Goal: Task Accomplishment & Management: Use online tool/utility

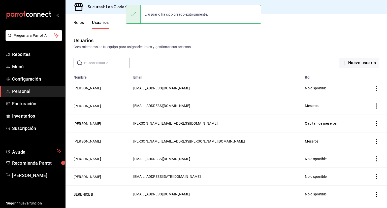
scroll to position [212, 0]
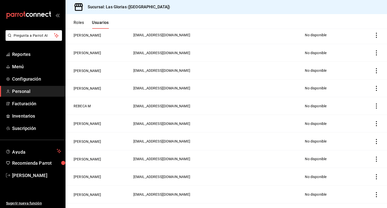
click at [56, 16] on icon "open_drawer_menu" at bounding box center [57, 15] width 4 height 4
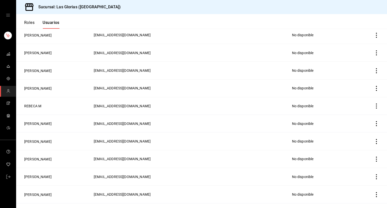
click at [5, 15] on div "mailbox folders" at bounding box center [8, 15] width 16 height 30
click at [7, 14] on icon "open drawer" at bounding box center [8, 15] width 4 height 4
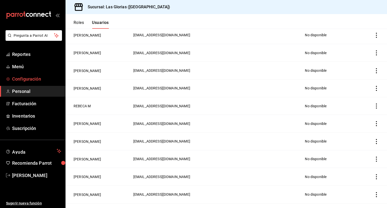
click at [22, 82] on span "Configuración" at bounding box center [36, 79] width 49 height 7
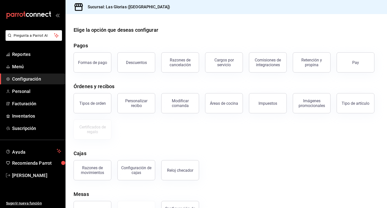
scroll to position [21, 0]
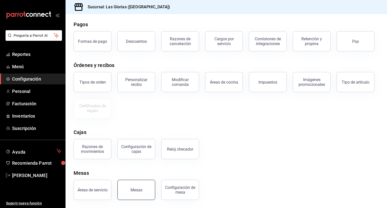
click at [134, 189] on div "Mesas" at bounding box center [136, 190] width 12 height 5
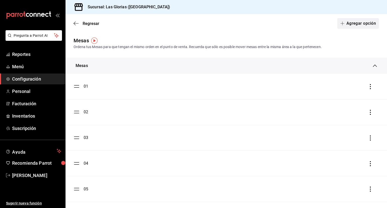
click at [353, 19] on button "Agregar opción" at bounding box center [358, 23] width 42 height 11
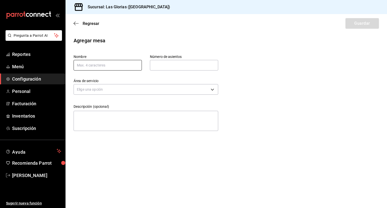
click at [119, 61] on input "text" at bounding box center [108, 65] width 68 height 11
type input "X23"
click at [155, 69] on input "text" at bounding box center [184, 65] width 68 height 10
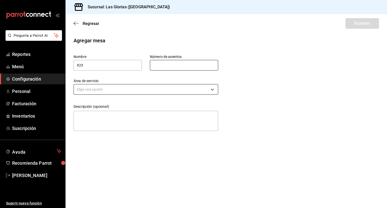
type input "15"
click at [148, 89] on body "Pregunta a Parrot AI Reportes Menú Configuración Personal Facturación Inventari…" at bounding box center [193, 104] width 387 height 208
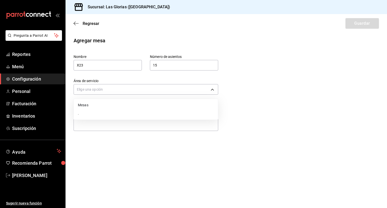
click at [196, 69] on div at bounding box center [193, 104] width 387 height 208
click at [191, 67] on input "15" at bounding box center [184, 65] width 68 height 10
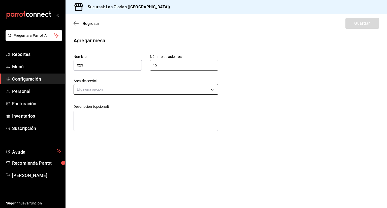
click at [212, 86] on body "Pregunta a Parrot AI Reportes Menú Configuración Personal Facturación Inventari…" at bounding box center [193, 104] width 387 height 208
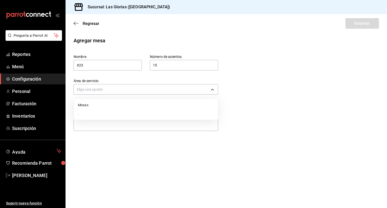
click at [124, 109] on li "." at bounding box center [146, 113] width 144 height 8
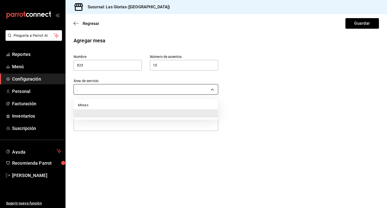
click at [216, 90] on body "Pregunta a Parrot AI Reportes Menú Configuración Personal Facturación Inventari…" at bounding box center [193, 104] width 387 height 208
click at [138, 104] on li "Mesas" at bounding box center [146, 105] width 144 height 8
type input "3e346c0e-3d3e-4490-bdc0-ef45d94da6b1"
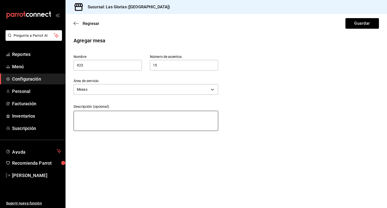
click at [122, 124] on textarea at bounding box center [146, 121] width 145 height 20
click at [359, 25] on button "Guardar" at bounding box center [362, 23] width 34 height 11
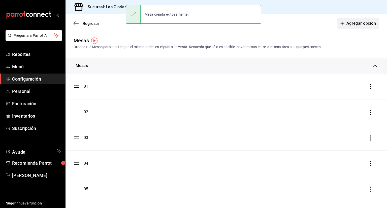
click at [361, 22] on button "Agregar opción" at bounding box center [358, 23] width 42 height 11
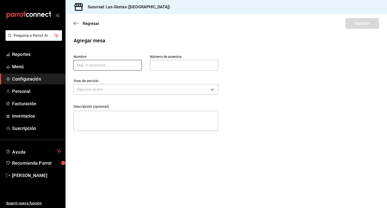
click at [132, 67] on input "text" at bounding box center [108, 65] width 68 height 11
type input "X24"
click at [184, 66] on input "text" at bounding box center [184, 65] width 68 height 10
type input "15"
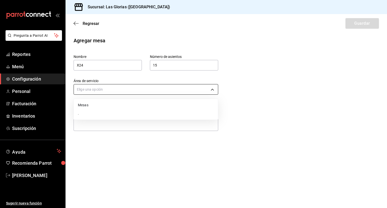
click at [137, 90] on body "Pregunta a Parrot AI Reportes Menú Configuración Personal Facturación Inventari…" at bounding box center [193, 104] width 387 height 208
click at [119, 101] on li "Mesas" at bounding box center [146, 105] width 144 height 8
type input "3e346c0e-3d3e-4490-bdc0-ef45d94da6b1"
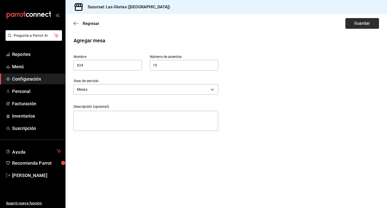
click at [365, 22] on button "Guardar" at bounding box center [362, 23] width 34 height 11
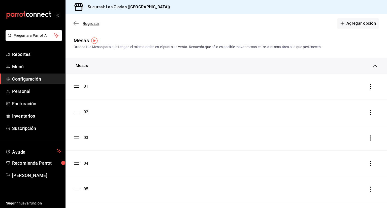
click at [87, 22] on span "Regresar" at bounding box center [91, 23] width 17 height 5
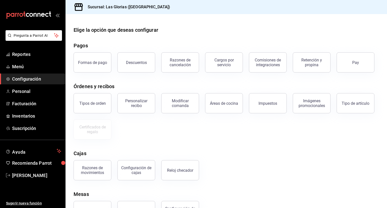
scroll to position [21, 0]
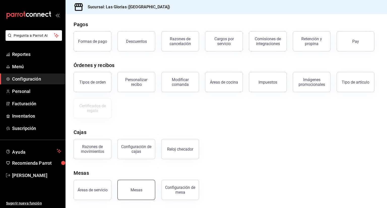
click at [148, 186] on button "Mesas" at bounding box center [136, 190] width 38 height 20
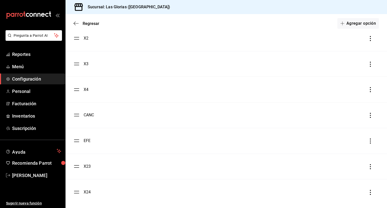
scroll to position [668, 0]
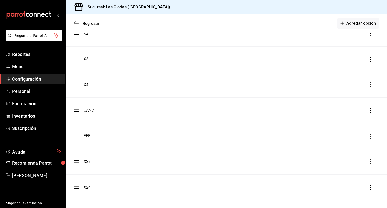
click at [368, 137] on icon "button" at bounding box center [370, 136] width 5 height 5
click at [347, 138] on li "Eliminar" at bounding box center [344, 136] width 50 height 14
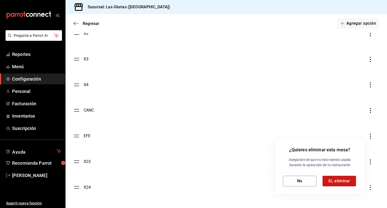
click at [332, 180] on button "Sí, eliminar" at bounding box center [339, 181] width 34 height 11
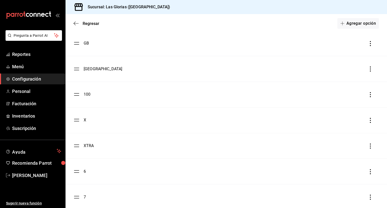
scroll to position [466, 0]
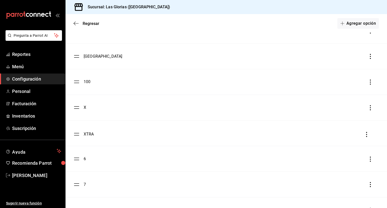
drag, startPoint x: 77, startPoint y: 133, endPoint x: 82, endPoint y: 134, distance: 5.1
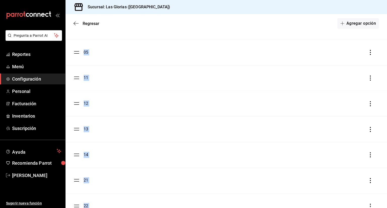
scroll to position [161, 0]
drag, startPoint x: 77, startPoint y: 146, endPoint x: 88, endPoint y: 48, distance: 99.4
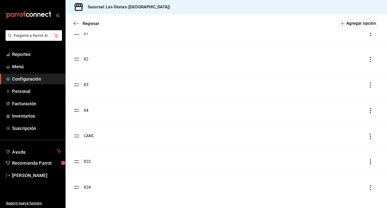
scroll to position [643, 0]
drag, startPoint x: 77, startPoint y: 162, endPoint x: 81, endPoint y: 134, distance: 28.8
drag, startPoint x: 77, startPoint y: 186, endPoint x: 79, endPoint y: 158, distance: 28.5
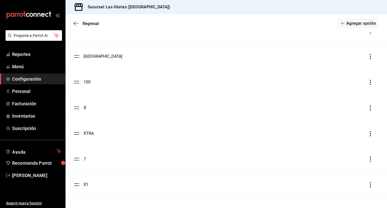
scroll to position [490, 0]
click at [368, 160] on icon "button" at bounding box center [370, 160] width 5 height 5
click at [345, 164] on li "Eliminar" at bounding box center [344, 161] width 50 height 14
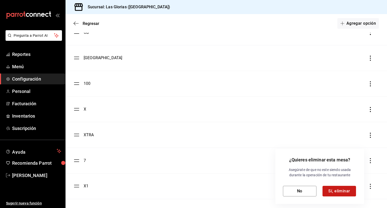
click at [332, 189] on button "Sí, eliminar" at bounding box center [339, 191] width 34 height 11
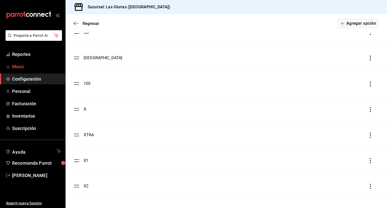
click at [26, 68] on span "Menú" at bounding box center [36, 66] width 49 height 7
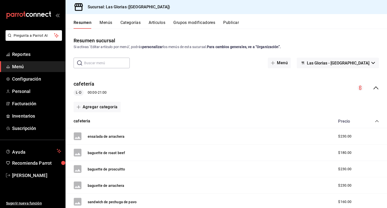
click at [155, 22] on button "Artículos" at bounding box center [157, 24] width 17 height 9
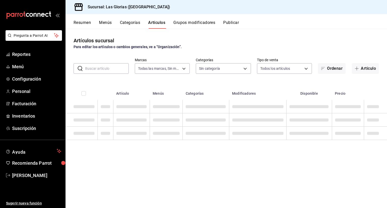
type input "6d37043d-d114-4a55-ae9f-8361e74d507b"
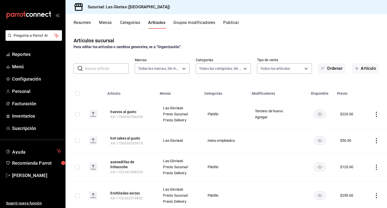
type input "f4be372f-e844-4409-9c87-7bffc22588f8,8ded2f69-bd74-42f8-9a12-aba9ae6f770b,0150b…"
click at [357, 69] on button "Artículo" at bounding box center [365, 68] width 27 height 11
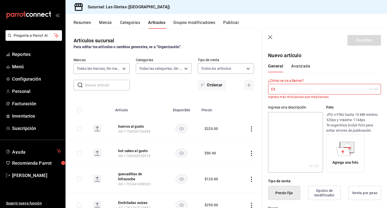
type input "E"
click at [362, 69] on div "General [PERSON_NAME]" at bounding box center [321, 68] width 107 height 9
click at [287, 91] on input "ex" at bounding box center [318, 89] width 100 height 10
type input "e"
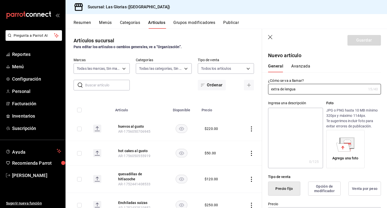
type input "extra de lengua"
click at [283, 114] on textarea at bounding box center [295, 138] width 55 height 60
type textarea "l"
type textarea "x"
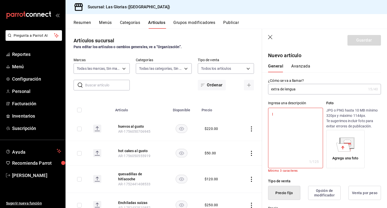
type textarea "le"
type textarea "x"
type textarea "len"
type textarea "x"
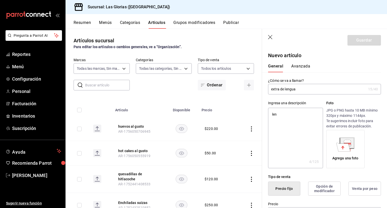
type textarea "leng"
type textarea "x"
type textarea "lengu"
type textarea "x"
type textarea "lengua"
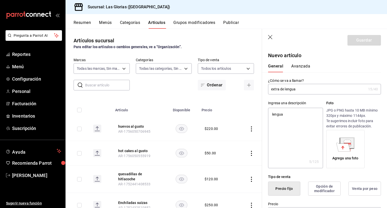
type textarea "x"
type textarea "lengua"
type textarea "x"
type textarea "lengua e"
type textarea "x"
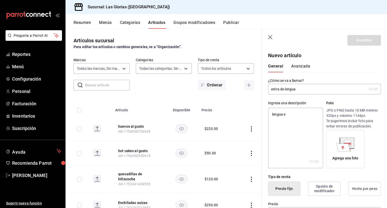
type textarea "lengua en"
type textarea "x"
type textarea "lengua en"
type textarea "x"
type textarea "lengua en s"
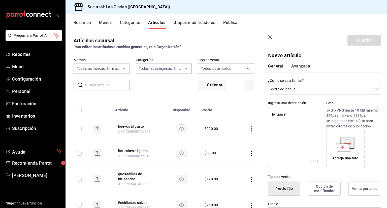
type textarea "x"
type textarea "lengua en sa"
type textarea "x"
type textarea "lengua en sal"
type textarea "x"
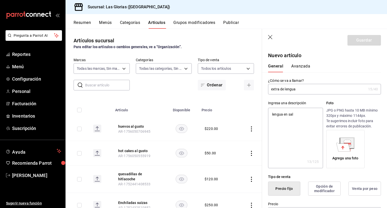
type textarea "lengua en sals"
type textarea "x"
type textarea "lengua en salsa"
type textarea "x"
type textarea "lengua en salsa"
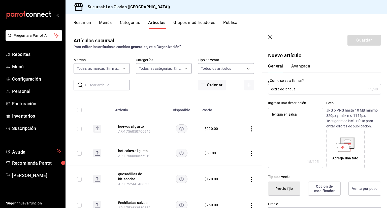
type textarea "x"
type textarea "lengua en salsa v"
type textarea "x"
type textarea "lengua en salsa ve"
type textarea "x"
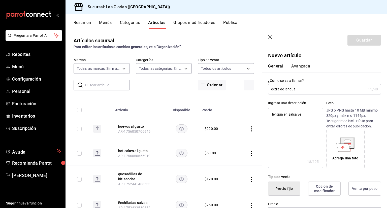
type textarea "lengua en salsa ver"
type textarea "x"
type textarea "lengua en salsa verd"
type textarea "x"
type textarea "lengua en salsa verde"
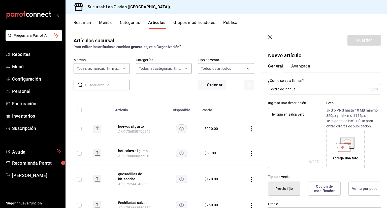
type textarea "x"
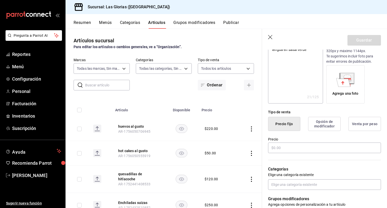
scroll to position [69, 0]
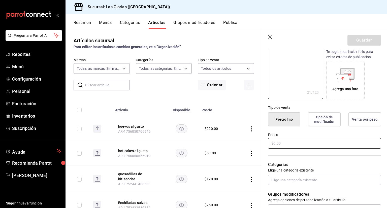
type textarea "lengua en salsa verde"
click at [330, 144] on input "text" at bounding box center [324, 143] width 113 height 11
type textarea "x"
type input "$1.00"
type textarea "x"
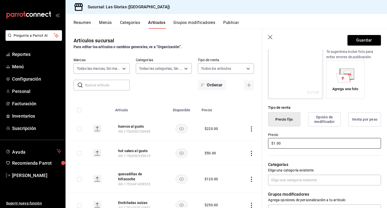
type input "$11.00"
type textarea "x"
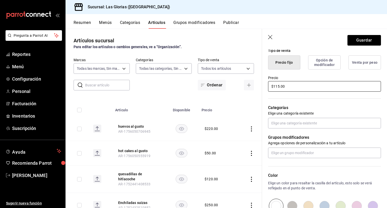
scroll to position [127, 0]
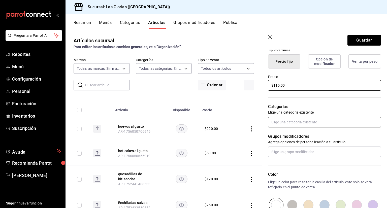
type input "$115.00"
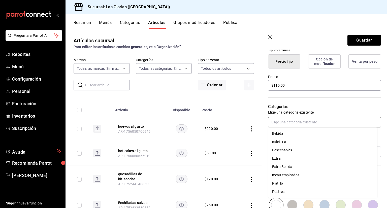
click at [281, 120] on input "text" at bounding box center [324, 122] width 113 height 11
click at [283, 161] on li "Extra" at bounding box center [322, 158] width 109 height 8
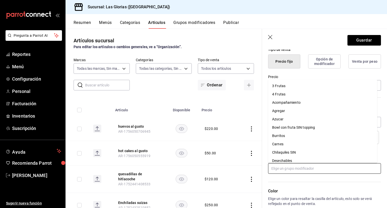
click at [289, 169] on input "text" at bounding box center [324, 168] width 113 height 11
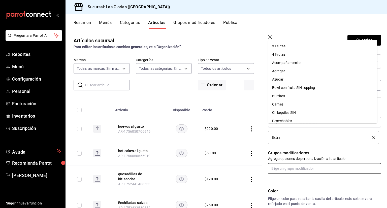
scroll to position [211, 0]
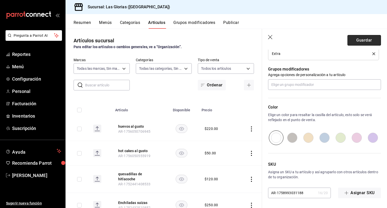
click at [350, 40] on button "Guardar" at bounding box center [364, 40] width 34 height 11
type textarea "x"
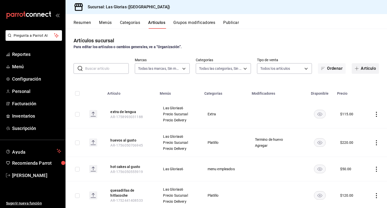
click at [366, 68] on button "Artículo" at bounding box center [365, 68] width 27 height 11
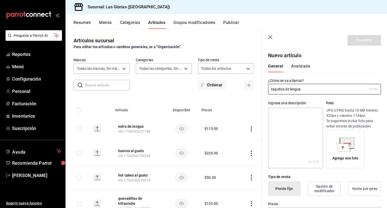
type input "taquitos de lengua"
click at [287, 111] on textarea at bounding box center [295, 138] width 55 height 60
type textarea "o"
type textarea "x"
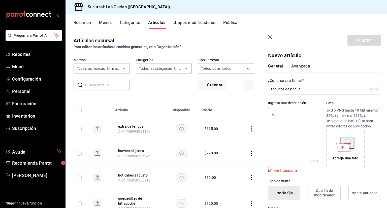
type textarea "or"
type textarea "x"
type textarea "ord"
type textarea "x"
type textarea "orde"
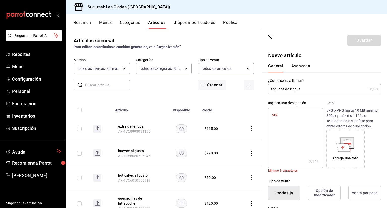
type textarea "x"
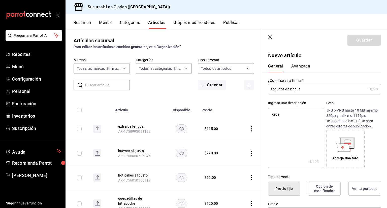
type textarea "orden"
type textarea "x"
type textarea "orden d"
type textarea "x"
type textarea "orden de"
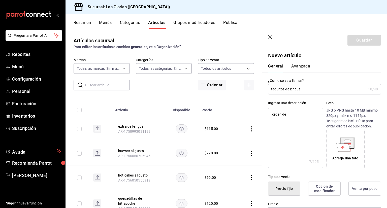
type textarea "x"
type textarea "orden de 3"
type textarea "x"
type textarea "orden de 3"
type textarea "x"
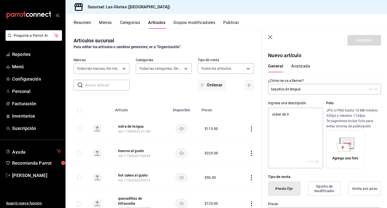
type textarea "orden de 3 t"
type textarea "x"
type textarea "orden de 3 ta"
type textarea "x"
type textarea "orden de 3 taq"
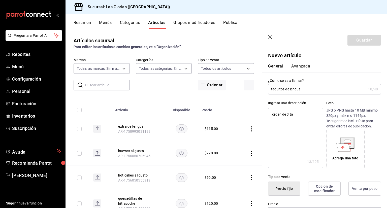
type textarea "x"
type textarea "orden de 3 taqu"
type textarea "x"
type textarea "orden de 3 taqui"
type textarea "x"
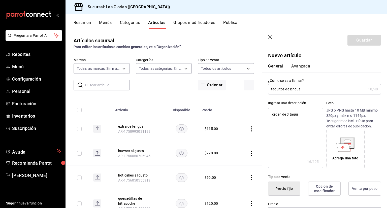
type textarea "orden de 3 taquit"
type textarea "x"
type textarea "orden de 3 taquito"
type textarea "x"
type textarea "orden de 3 taquitos"
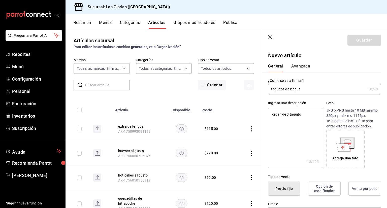
type textarea "x"
type textarea "orden de 3 taquitos"
type textarea "x"
type textarea "orden de 3 taquitos d"
type textarea "x"
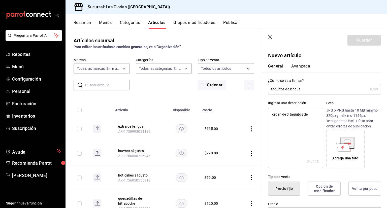
type textarea "orden de 3 taquitos de"
type textarea "x"
type textarea "orden de 3 taquitos de l"
type textarea "x"
type textarea "orden de 3 taquitos de le"
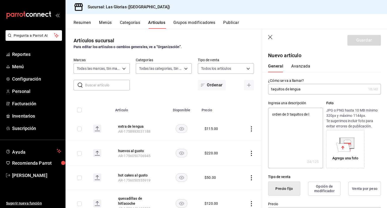
type textarea "x"
type textarea "orden de 3 taquitos de len"
type textarea "x"
type textarea "orden de 3 taquitos [PERSON_NAME]"
type textarea "x"
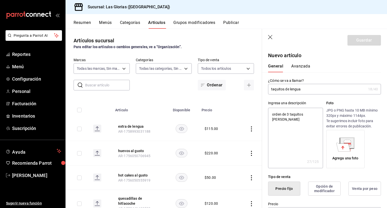
type textarea "orden de 3 taquitos de lengi"
type textarea "x"
type textarea "orden de 3 taquitos de lengia"
type textarea "x"
type textarea "orden de 3 taquitos de lengia"
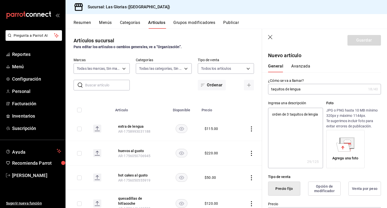
type textarea "x"
type textarea "orden de 3 taquitos de lengia +"
type textarea "x"
type textarea "orden de 3 taquitos de lengia"
type textarea "x"
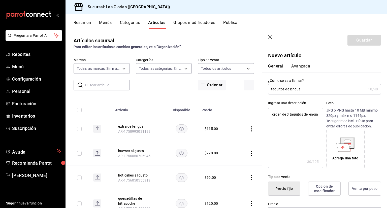
type textarea "orden de 3 taquitos de lengia"
type textarea "x"
type textarea "orden de 3 taquitos de lengi"
type textarea "x"
type textarea "orden de 3 taquitos [PERSON_NAME]"
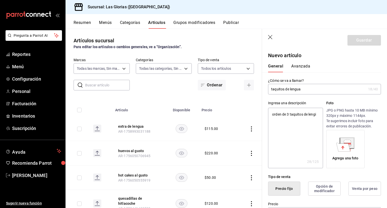
type textarea "x"
type textarea "orden de 3 taquitos de lengu"
type textarea "x"
type textarea "orden de 3 taquitos de lengua"
type textarea "x"
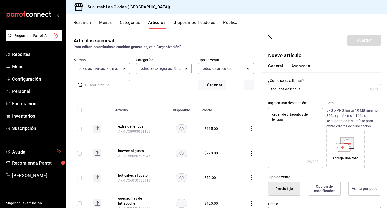
type textarea "orden de 3 taquitos de lengua,"
type textarea "x"
type textarea "orden de 3 taquitos de lengua,"
type textarea "x"
type textarea "orden de 3 taquitos de lengua, s"
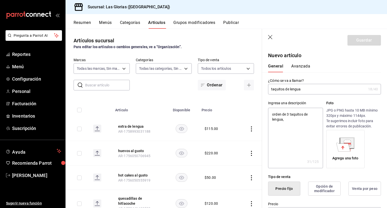
type textarea "x"
type textarea "orden de 3 taquitos de lengua, se"
type textarea "x"
type textarea "orden de 3 taquitos de lengua, sem"
type textarea "x"
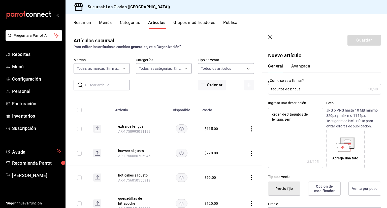
type textarea "orden de 3 taquitos de lengua, semi"
type textarea "x"
type textarea "orden de 3 taquitos de lengua, semid"
type textarea "x"
type textarea "orden de 3 taquitos de lengua, semido"
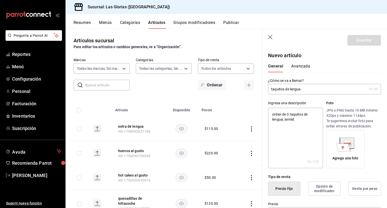
type textarea "x"
type textarea "orden de 3 taquitos de lengua, semidor"
type textarea "x"
type textarea "orden de 3 taquitos de lengua, semidora"
type textarea "x"
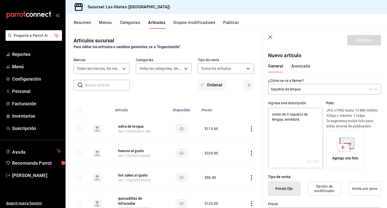
type textarea "orden de 3 taquitos de lengua, semidorad"
type textarea "x"
type textarea "orden de 3 taquitos de lengua, semidoradi"
type textarea "x"
type textarea "orden de 3 taquitos de lengua, semidoradit"
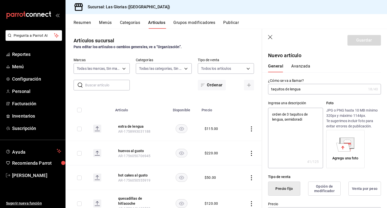
type textarea "x"
type textarea "orden de 3 taquitos de lengua, semidoradito"
type textarea "x"
type textarea "orden de 3 taquitos de lengua, semidoraditos"
type textarea "x"
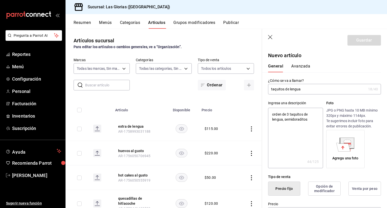
type textarea "orden de 3 taquitos de lengua, semidoraditos"
type textarea "x"
type textarea "orden de 3 taquitos de lengua, semi doraditos"
type textarea "x"
click at [313, 120] on textarea "orden de 3 taquitos de lengua, semi doraditos" at bounding box center [295, 138] width 55 height 60
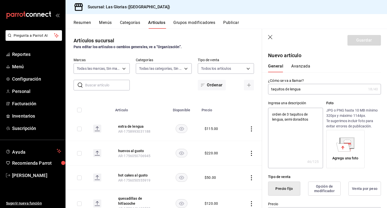
type textarea "orden de 3 taquitos de lengua, semi doraditos"
type textarea "x"
type textarea "orden de 3 taquitos de lengua, semi doraditos c"
type textarea "x"
type textarea "orden de 3 taquitos de lengua, semi doraditos co"
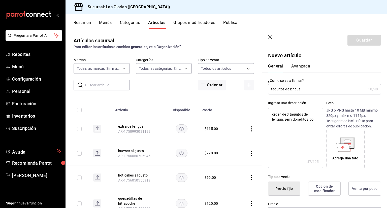
type textarea "x"
type textarea "orden de 3 taquitos de lengua, semi doraditos co"
type textarea "x"
type textarea "orden de 3 taquitos de lengua, semi doraditos co"
type textarea "x"
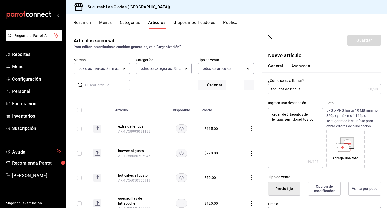
type textarea "orden de 3 taquitos de lengua, semi doraditos con"
type textarea "x"
type textarea "orden de 3 taquitos de lengua, semi doraditos con"
type textarea "x"
type textarea "orden de 3 taquitos de lengua, semi doraditos con t"
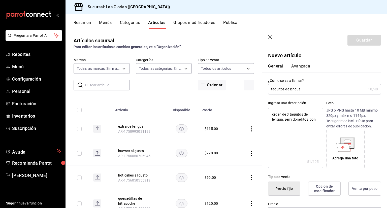
type textarea "x"
type textarea "orden de 3 taquitos de lengua, semi doraditos con to"
type textarea "x"
type textarea "orden de 3 taquitos de lengua, semi doraditos con tor"
type textarea "x"
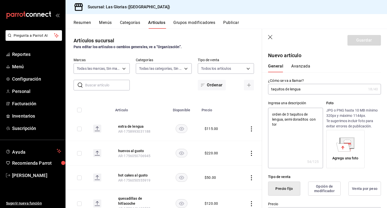
type textarea "orden de 3 taquitos de lengua, semi doraditos con tort"
type textarea "x"
type textarea "orden de 3 taquitos de lengua, semi doraditos con [PERSON_NAME]"
type textarea "x"
type textarea "orden de 3 taquitos de lengua, semi doraditos con tortil"
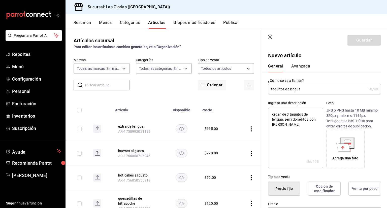
type textarea "x"
type textarea "orden de 3 taquitos de lengua, semi doraditos con tortill"
type textarea "x"
type textarea "orden de 3 taquitos de lengua, semi doraditos con tortilla"
type textarea "x"
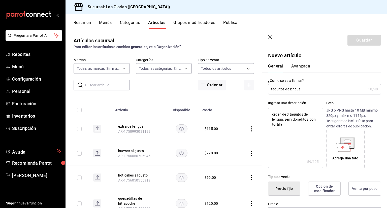
type textarea "orden de 3 taquitos de lengua, semi doraditos con tortillas"
type textarea "x"
type textarea "orden de 3 taquitos de lengua, semi doraditos con tortillas"
type textarea "x"
type textarea "orden de 3 taquitos de lengua, semi doraditos con tortillas r"
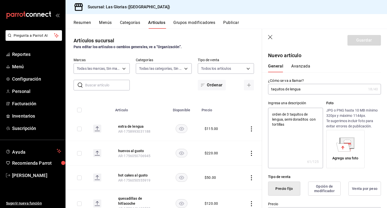
type textarea "x"
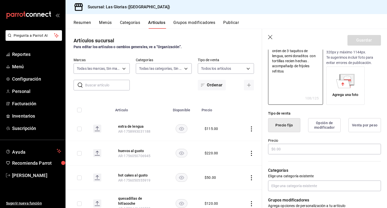
scroll to position [65, 0]
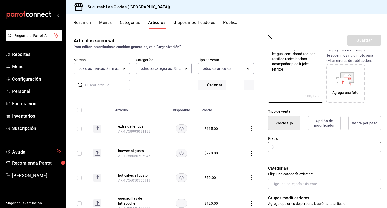
click at [342, 148] on input "text" at bounding box center [324, 147] width 113 height 11
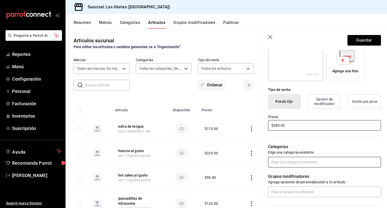
scroll to position [89, 0]
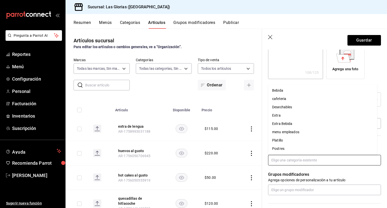
click at [311, 155] on input "text" at bounding box center [324, 160] width 113 height 11
click at [290, 140] on li "Platillo" at bounding box center [322, 140] width 109 height 8
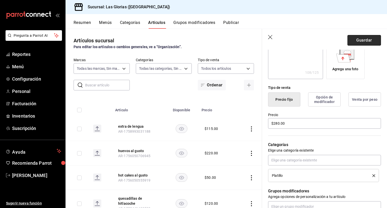
click at [366, 41] on button "Guardar" at bounding box center [364, 40] width 34 height 11
